Goal: Task Accomplishment & Management: Manage account settings

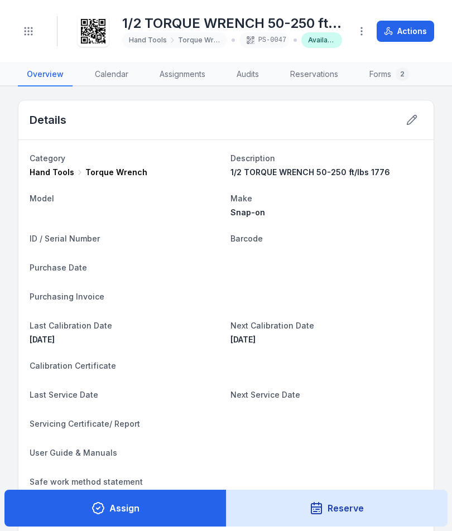
click at [408, 129] on button at bounding box center [411, 119] width 21 height 21
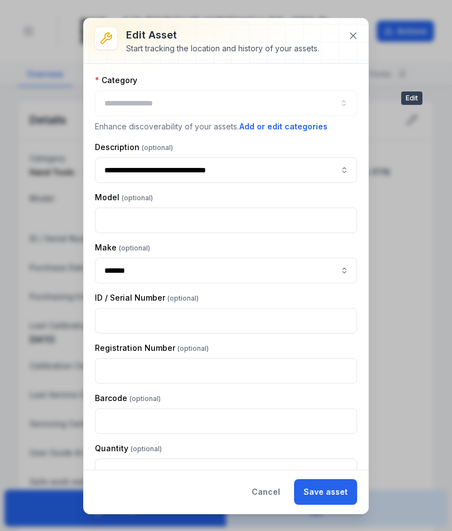
type input "**********"
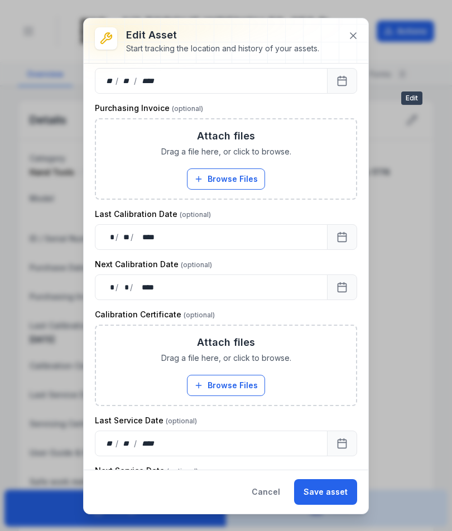
scroll to position [341, 0]
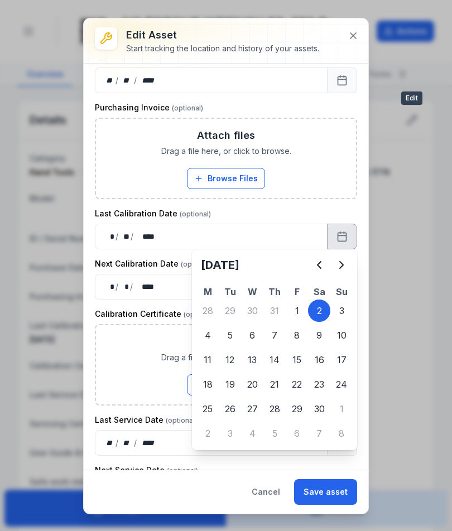
click at [349, 266] on button "Next" at bounding box center [341, 265] width 22 height 22
click at [344, 266] on icon "Next" at bounding box center [341, 264] width 13 height 13
click at [342, 267] on icon "Next" at bounding box center [341, 264] width 13 height 13
click at [341, 264] on icon "Next" at bounding box center [341, 265] width 3 height 7
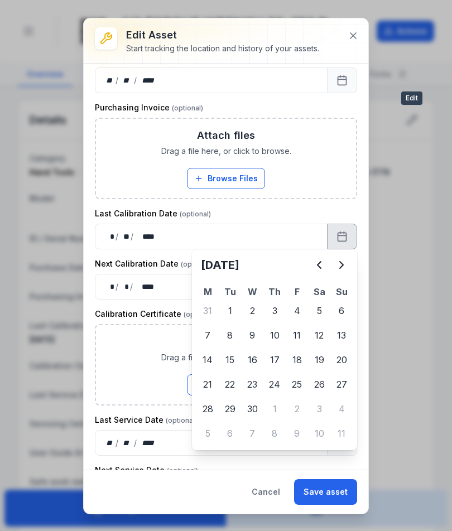
click at [337, 269] on icon "Next" at bounding box center [341, 264] width 13 height 13
click at [341, 266] on icon "Next" at bounding box center [341, 264] width 13 height 13
click at [341, 266] on icon "Next" at bounding box center [341, 265] width 3 height 7
click at [343, 265] on icon "Next" at bounding box center [341, 264] width 13 height 13
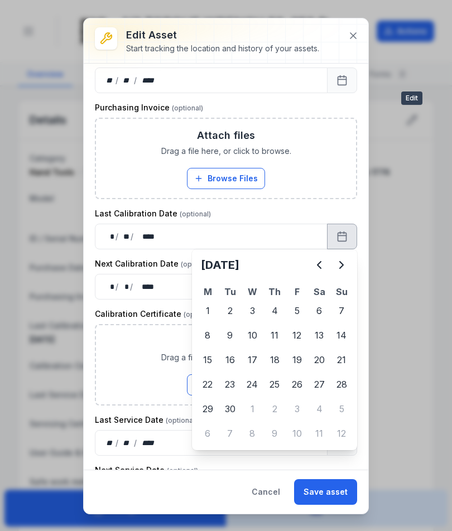
click at [341, 264] on icon "Next" at bounding box center [341, 264] width 13 height 13
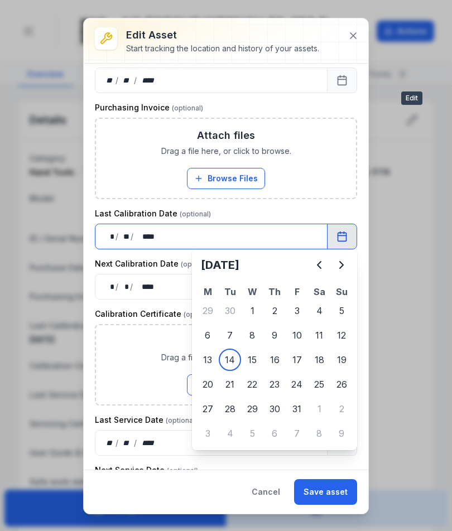
click at [232, 362] on span "Drag a file here, or click to browse." at bounding box center [226, 357] width 130 height 11
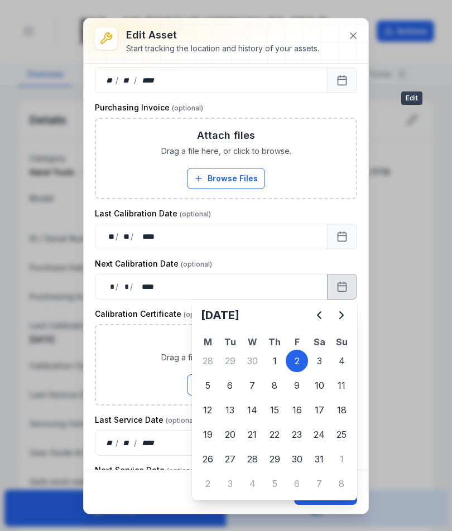
click at [343, 316] on icon "Next" at bounding box center [341, 314] width 13 height 13
click at [345, 311] on icon "Next" at bounding box center [341, 314] width 13 height 13
click at [345, 309] on icon "Next" at bounding box center [341, 314] width 13 height 13
click at [345, 308] on icon "Next" at bounding box center [341, 314] width 13 height 13
click at [340, 313] on icon "Next" at bounding box center [341, 315] width 3 height 7
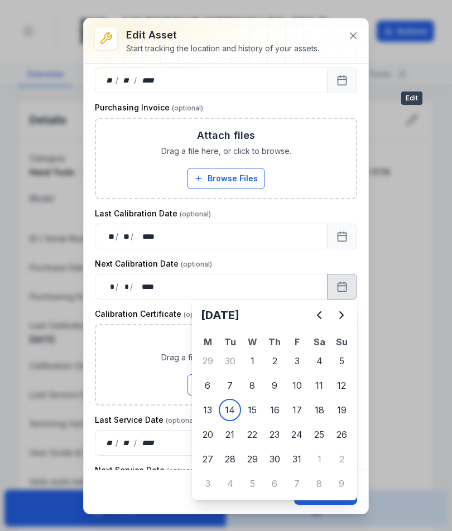
click at [340, 313] on icon "Next" at bounding box center [341, 315] width 3 height 7
click at [343, 313] on icon "Next" at bounding box center [341, 314] width 13 height 13
click at [342, 313] on icon "Next" at bounding box center [341, 314] width 13 height 13
click at [344, 316] on icon "Next" at bounding box center [341, 314] width 13 height 13
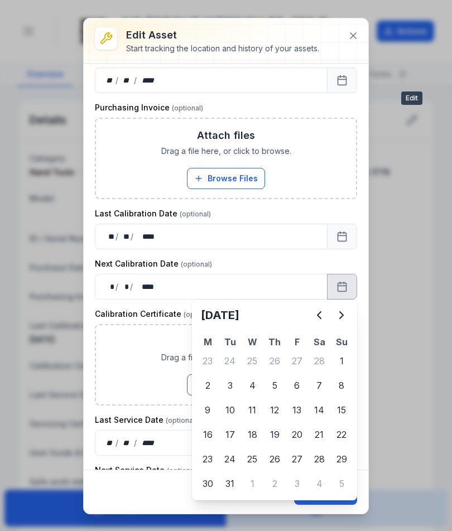
click at [345, 316] on icon "Next" at bounding box center [341, 314] width 13 height 13
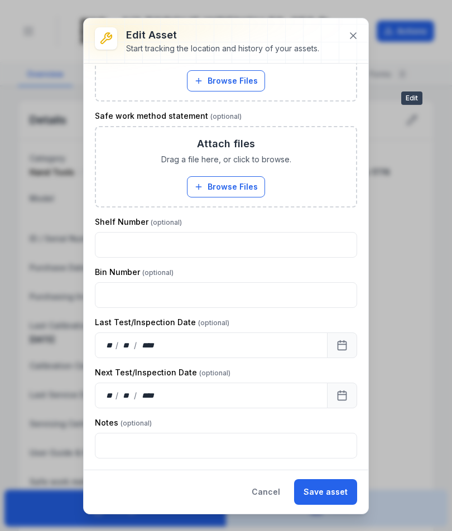
scroll to position [957, 0]
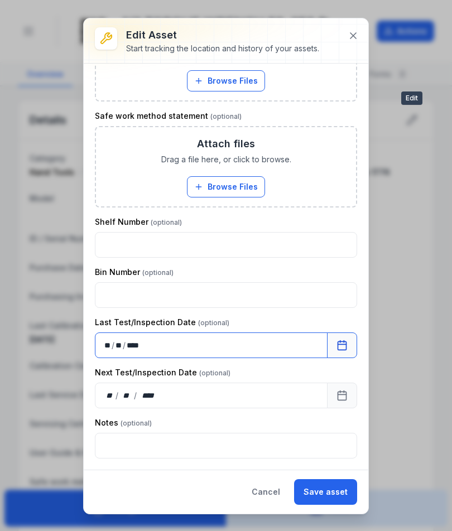
click at [233, 242] on input "text" at bounding box center [226, 245] width 262 height 26
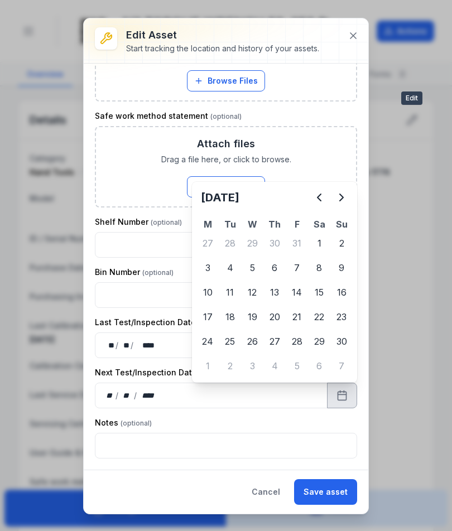
click at [346, 199] on icon "Next" at bounding box center [341, 197] width 13 height 13
click at [342, 199] on icon "Next" at bounding box center [341, 197] width 3 height 7
click at [344, 197] on icon "Next" at bounding box center [341, 197] width 13 height 13
click at [341, 199] on icon "Next" at bounding box center [341, 197] width 3 height 7
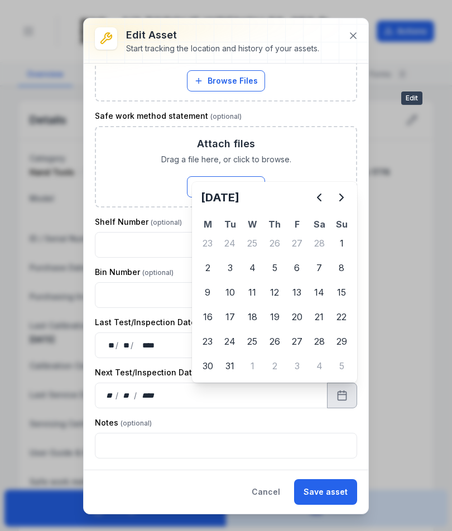
click at [340, 201] on icon "Next" at bounding box center [341, 197] width 3 height 7
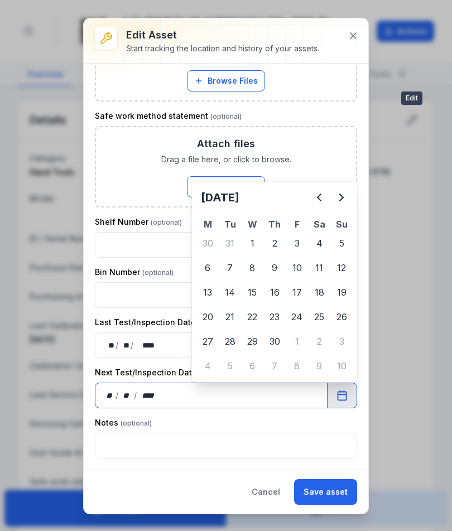
click at [236, 291] on input "text" at bounding box center [226, 295] width 262 height 26
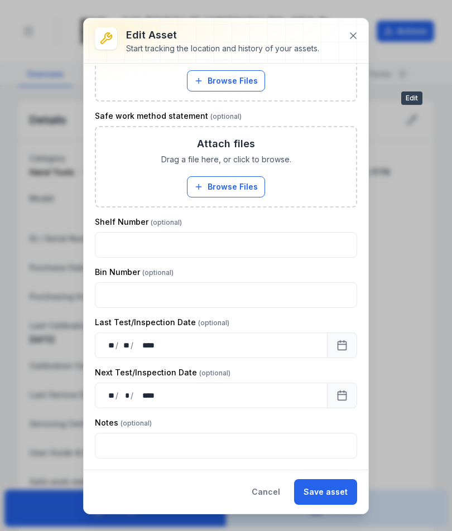
click at [323, 491] on button "Save asset" at bounding box center [325, 492] width 63 height 26
